Goal: Check status: Check status

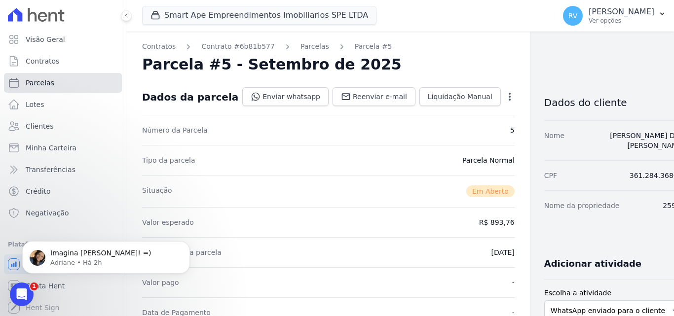
click at [43, 85] on span "Parcelas" at bounding box center [40, 83] width 29 height 10
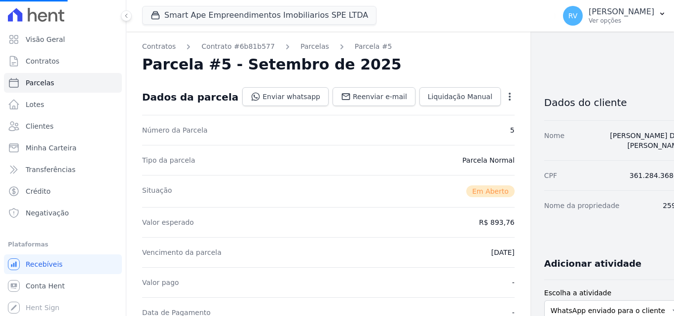
select select
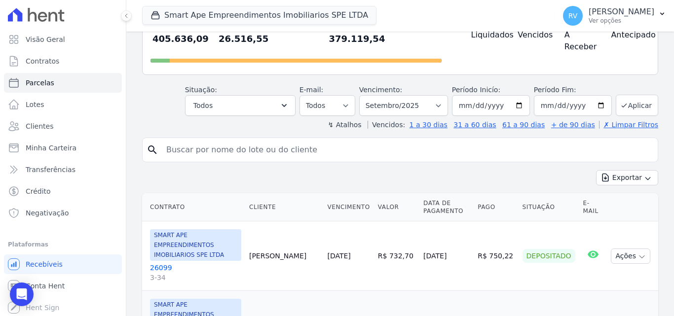
scroll to position [99, 0]
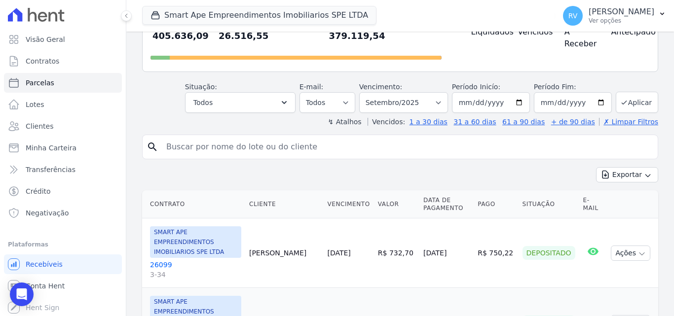
click at [260, 139] on input "search" at bounding box center [406, 147] width 493 height 20
paste input "[PERSON_NAME] [PERSON_NAME] [PERSON_NAME]"
click at [293, 137] on input "[PERSON_NAME] [PERSON_NAME] [PERSON_NAME]" at bounding box center [406, 147] width 493 height 20
type input "[PERSON_NAME] [PERSON_NAME] [PERSON_NAME]"
select select
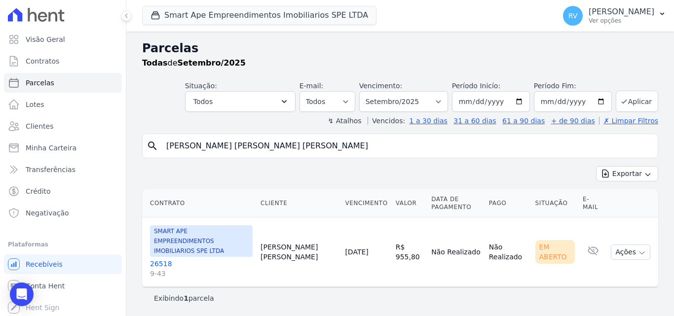
click at [158, 259] on link "26518 9-43" at bounding box center [201, 269] width 103 height 20
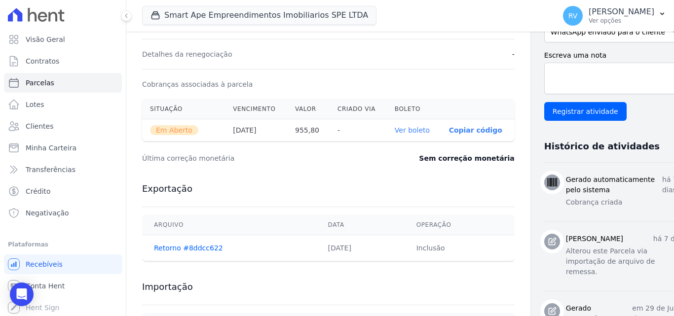
scroll to position [345, 0]
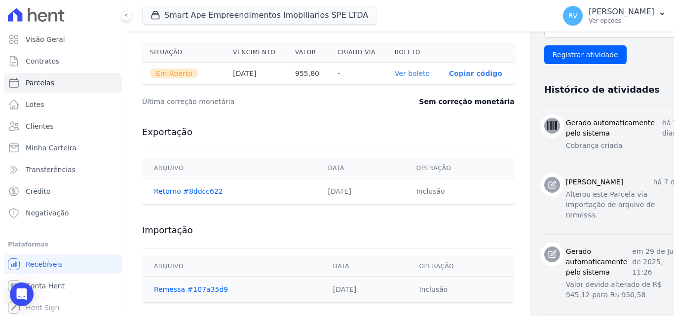
click at [395, 71] on link "Ver boleto" at bounding box center [412, 74] width 35 height 8
